Goal: Information Seeking & Learning: Understand process/instructions

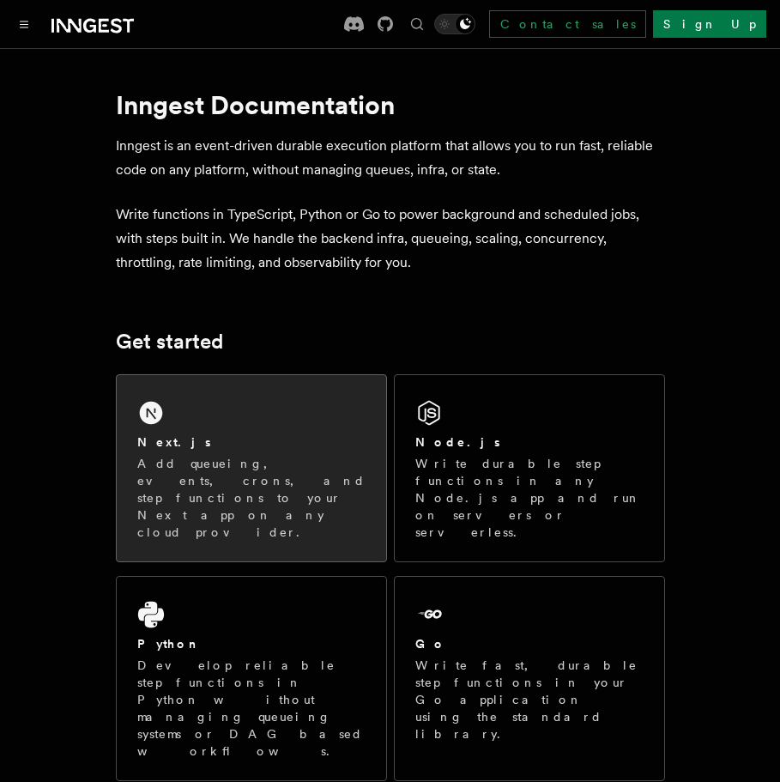
click at [197, 423] on div "Next.js Add queueing, events, crons, and step functions to your Next app on any…" at bounding box center [251, 468] width 269 height 186
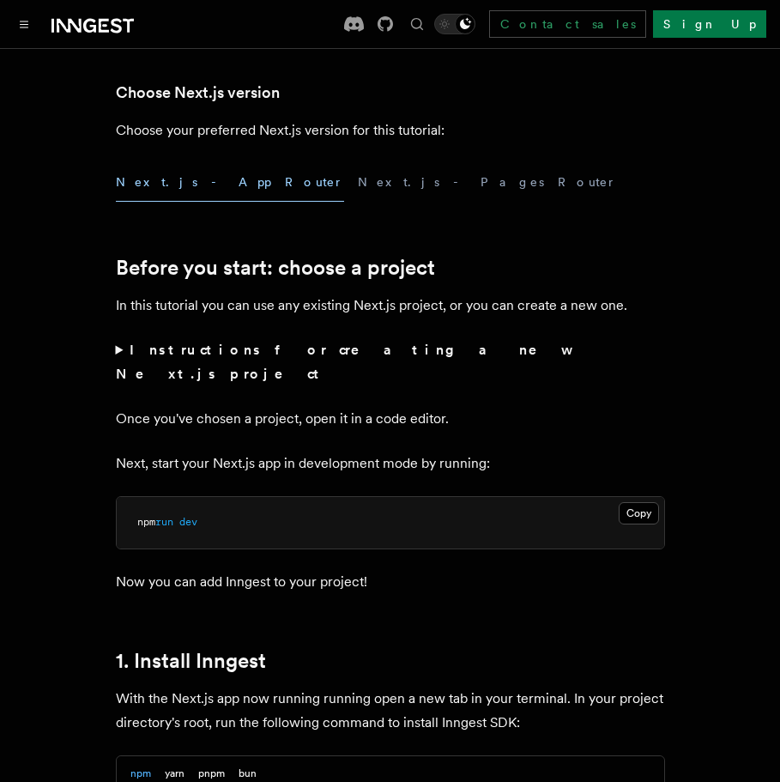
scroll to position [466, 0]
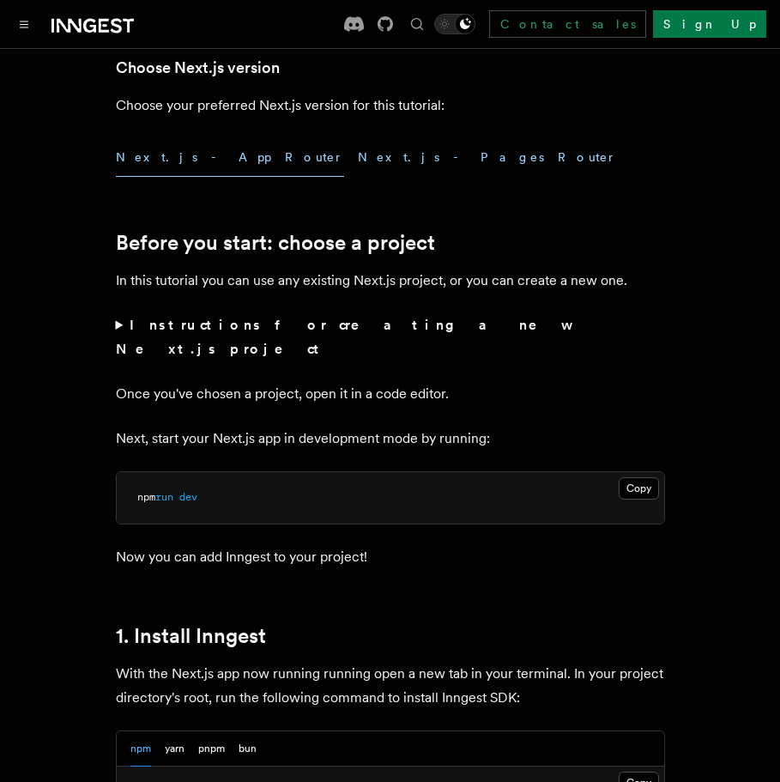
click at [358, 157] on button "Next.js - Pages Router" at bounding box center [487, 157] width 259 height 39
click at [185, 163] on button "Next.js - App Router" at bounding box center [230, 157] width 228 height 39
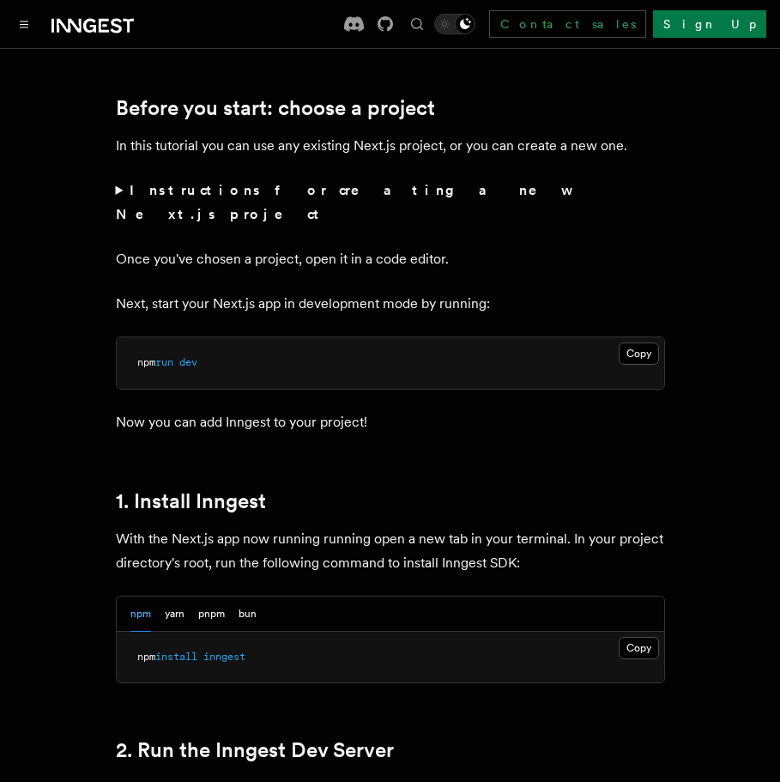
scroll to position [833, 0]
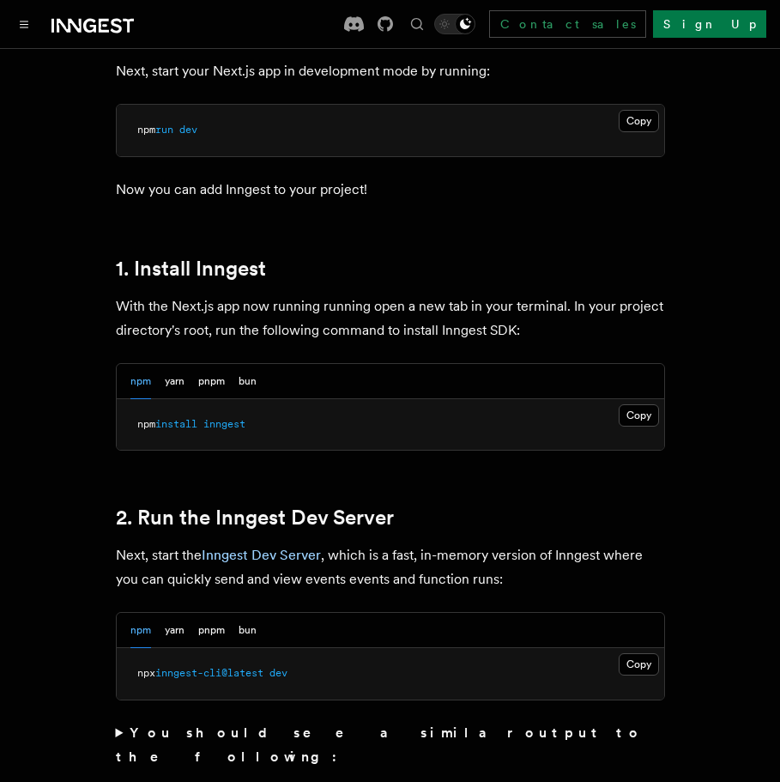
click at [647, 404] on button "Copy Copied" at bounding box center [639, 415] width 40 height 22
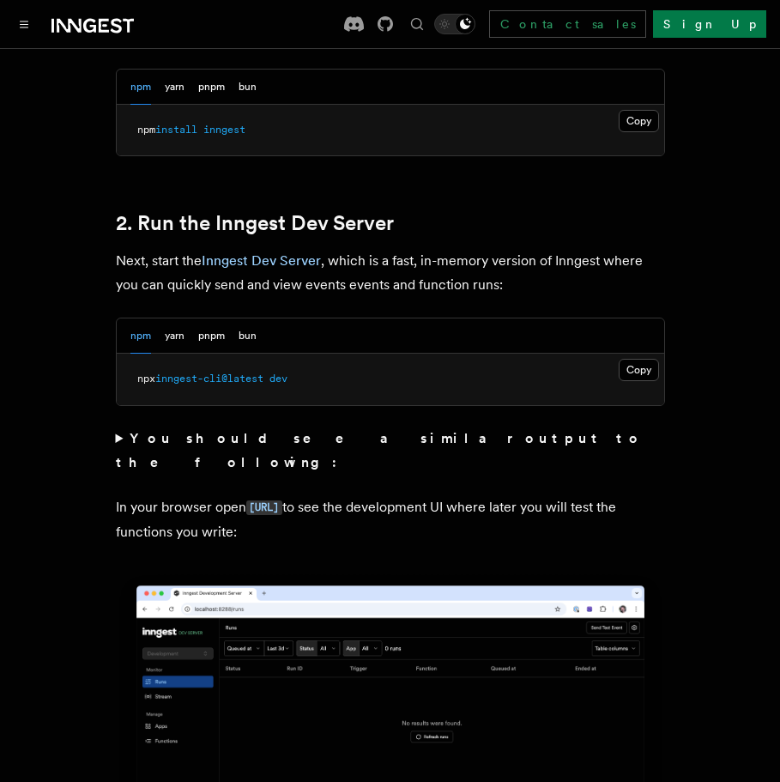
scroll to position [1140, 0]
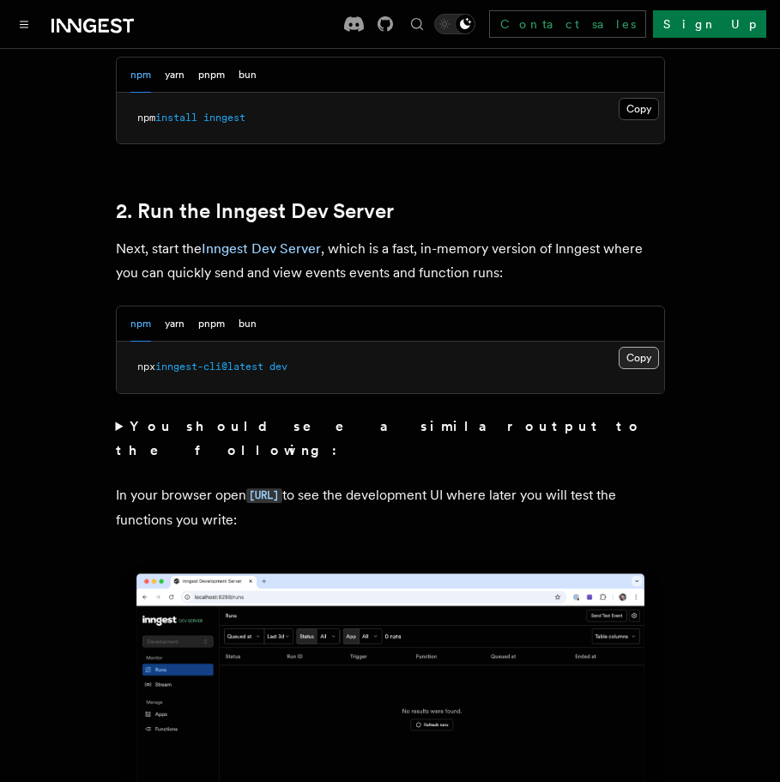
click at [632, 347] on button "Copy Copied" at bounding box center [639, 358] width 40 height 22
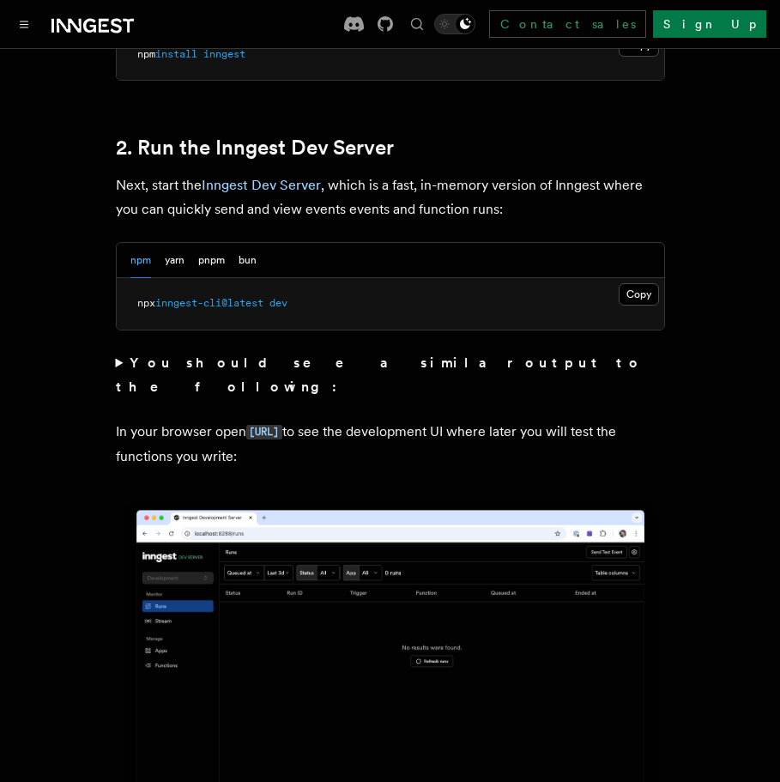
scroll to position [1215, 0]
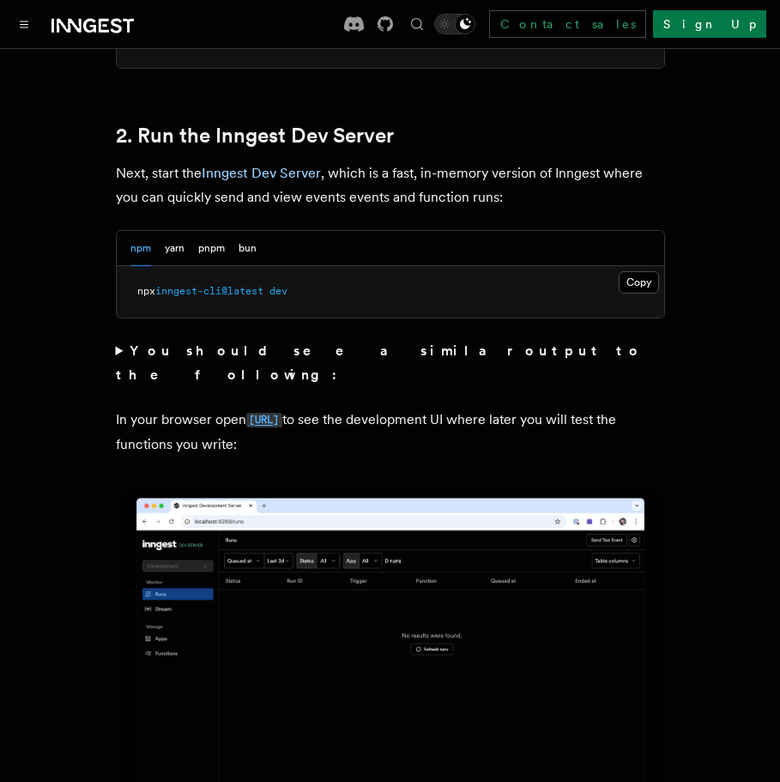
click at [282, 413] on code "http://localhost:8288" at bounding box center [264, 420] width 36 height 15
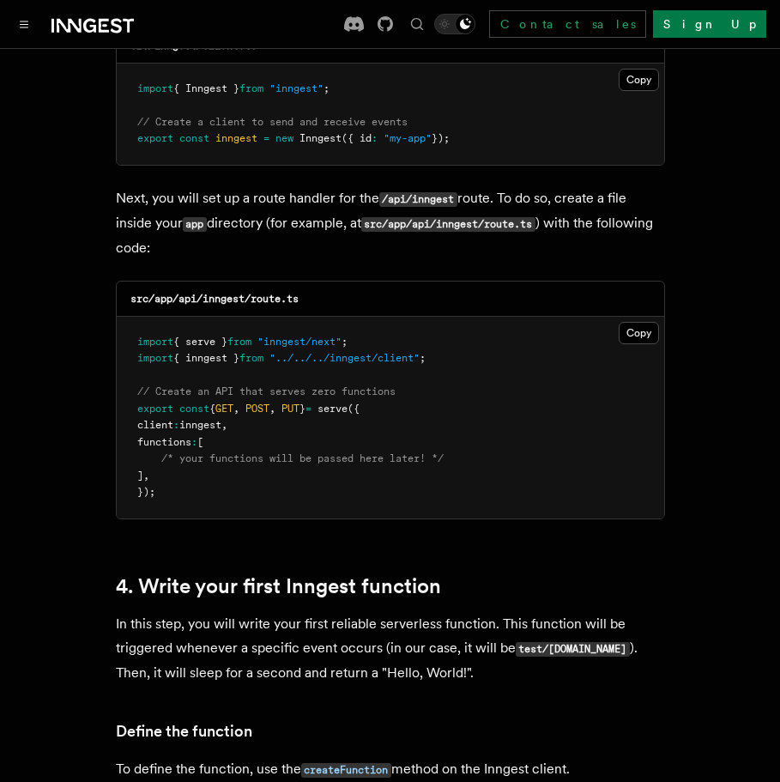
scroll to position [2368, 0]
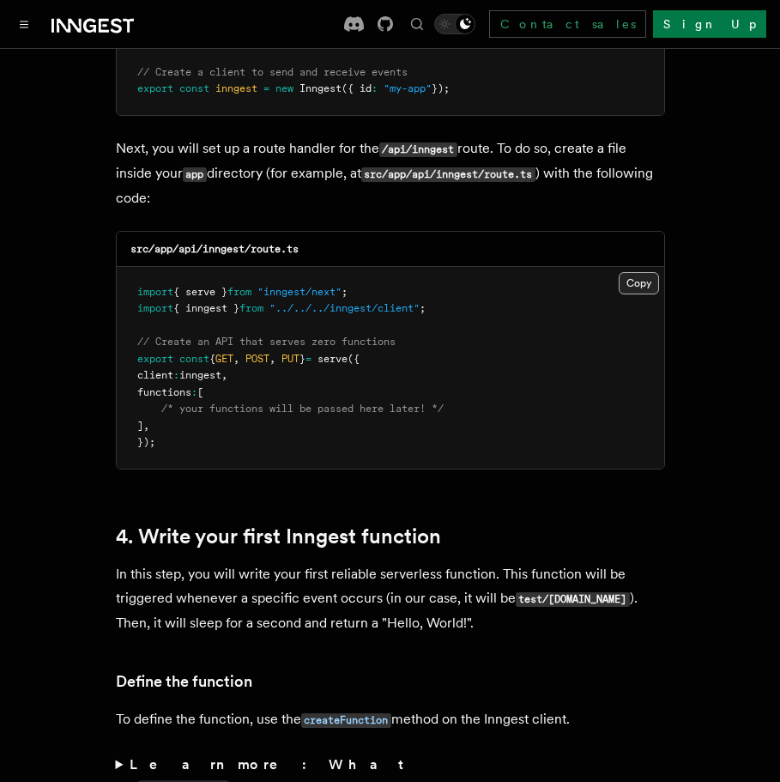
click at [632, 272] on button "Copy Copied" at bounding box center [639, 283] width 40 height 22
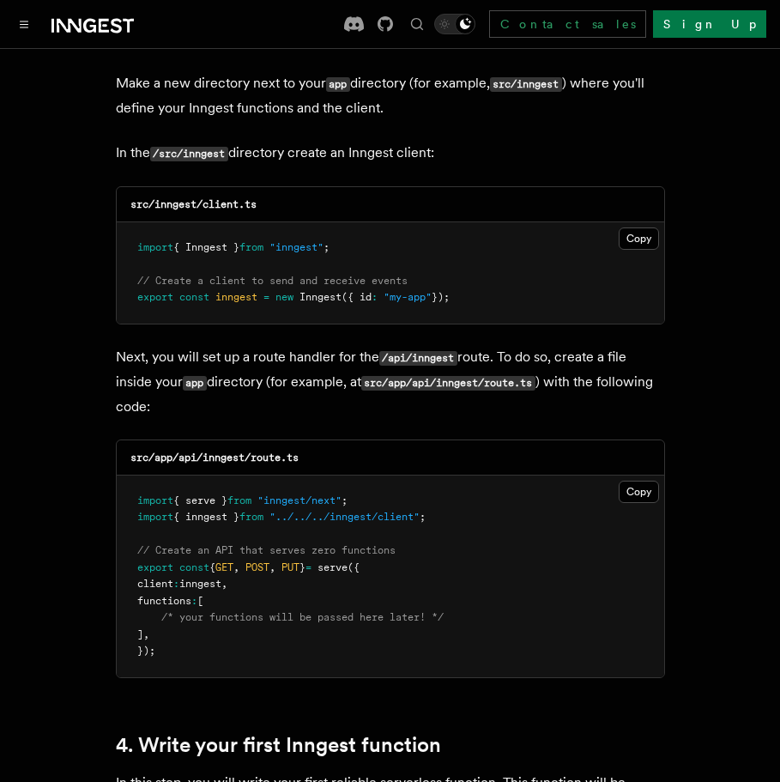
scroll to position [2122, 0]
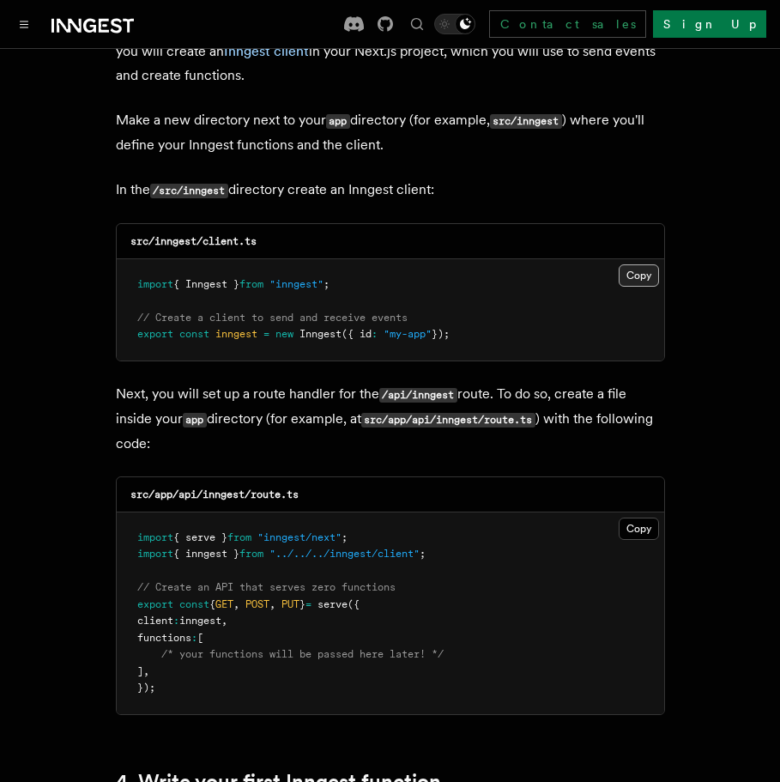
click at [633, 264] on button "Copy Copied" at bounding box center [639, 275] width 40 height 22
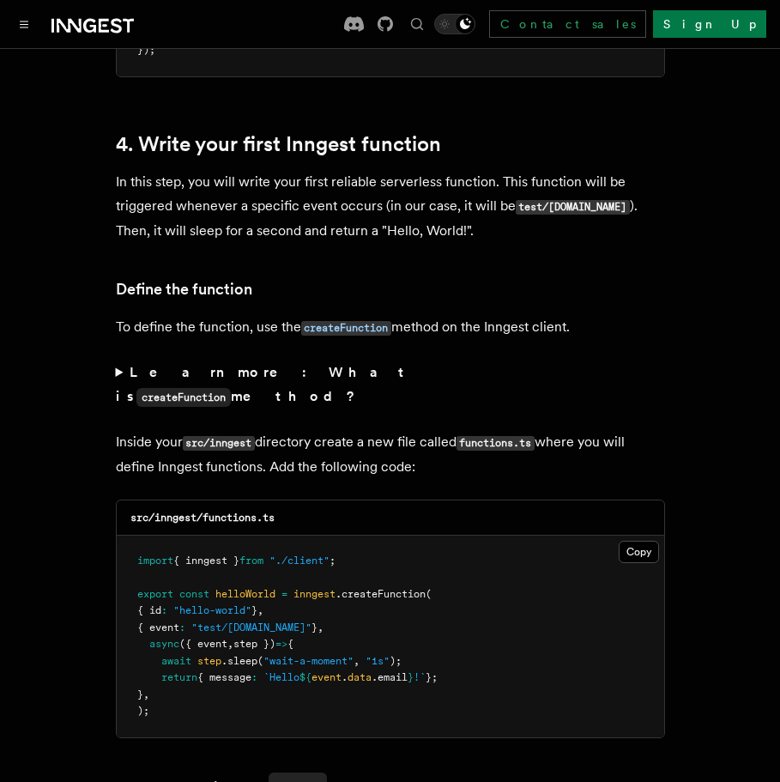
scroll to position [2821, 0]
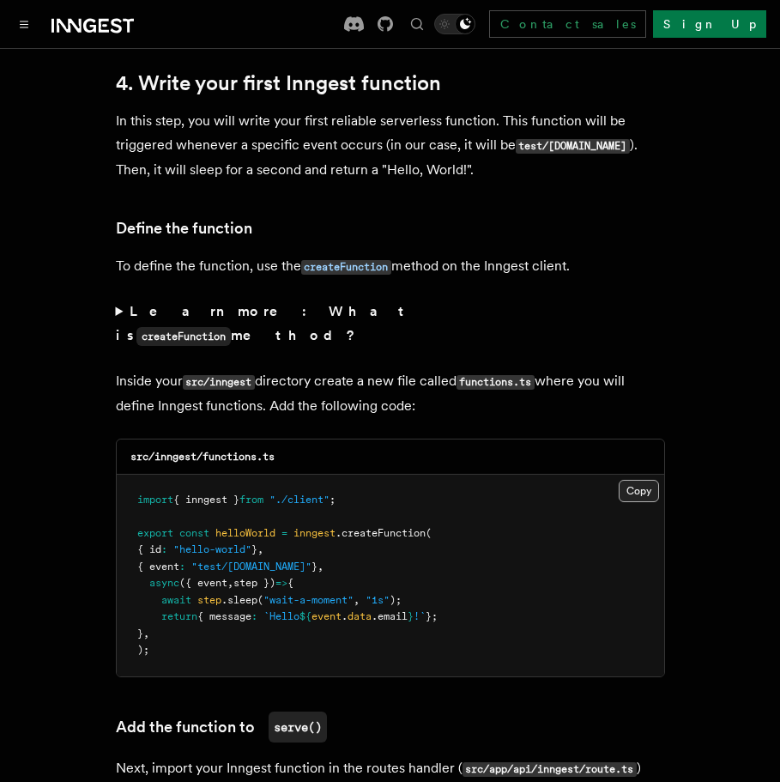
click at [630, 480] on button "Copy Copied" at bounding box center [639, 491] width 40 height 22
